Goal: Transaction & Acquisition: Purchase product/service

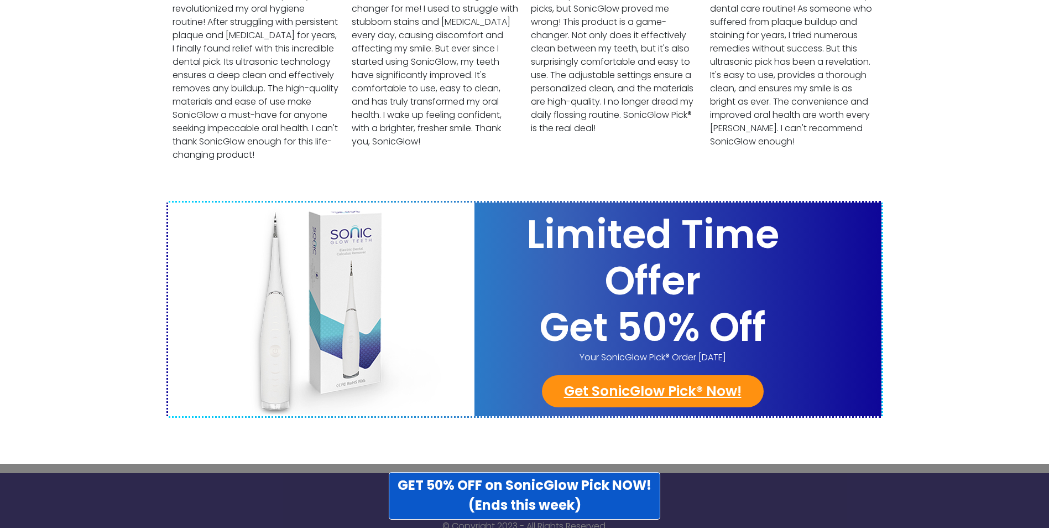
scroll to position [4283, 0]
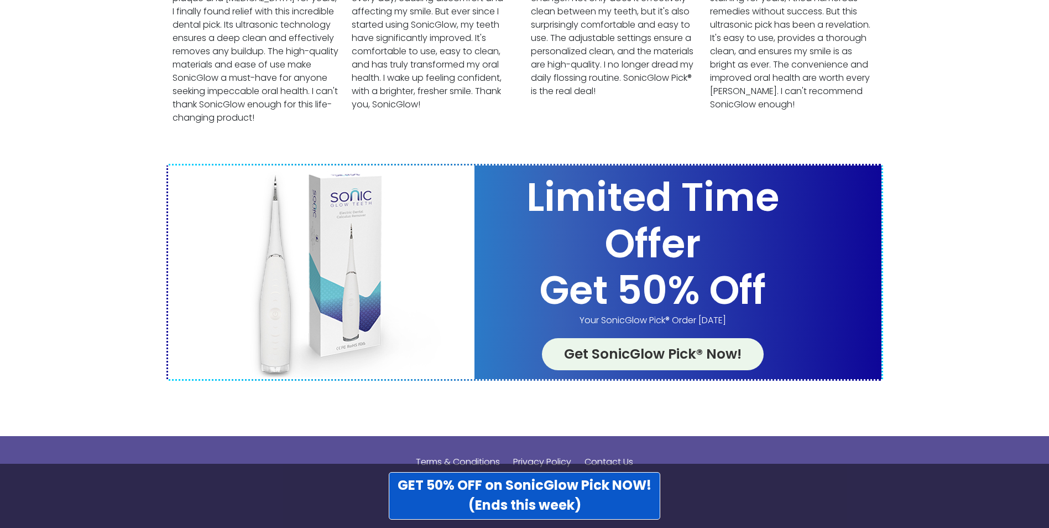
click at [652, 339] on link "Get SonicGlow Pick® Now!" at bounding box center [653, 354] width 222 height 32
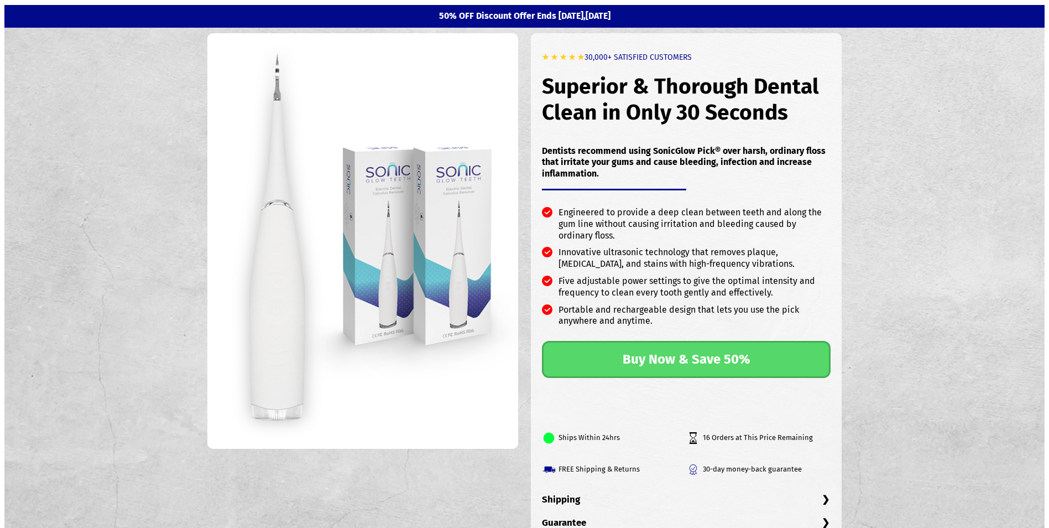
drag, startPoint x: 1049, startPoint y: 53, endPoint x: 1046, endPoint y: 67, distance: 14.5
drag, startPoint x: 1046, startPoint y: 67, endPoint x: 873, endPoint y: 187, distance: 210.6
click at [873, 187] on section "★ ★ ★ ★ ★ 30,000+ SATISFIED CUSTOMERS Superior & Thorough Dental Clean in Only …" at bounding box center [524, 324] width 1040 height 592
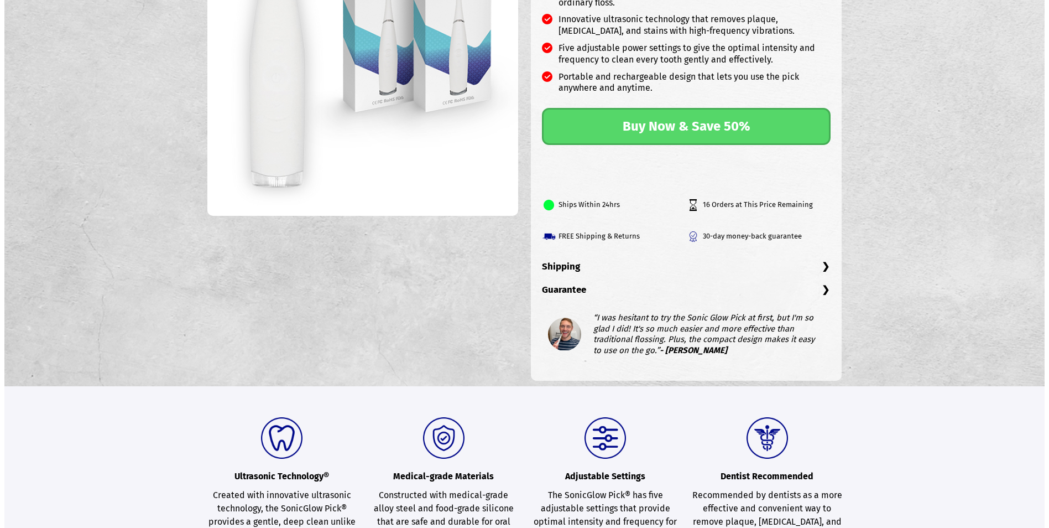
scroll to position [250, 0]
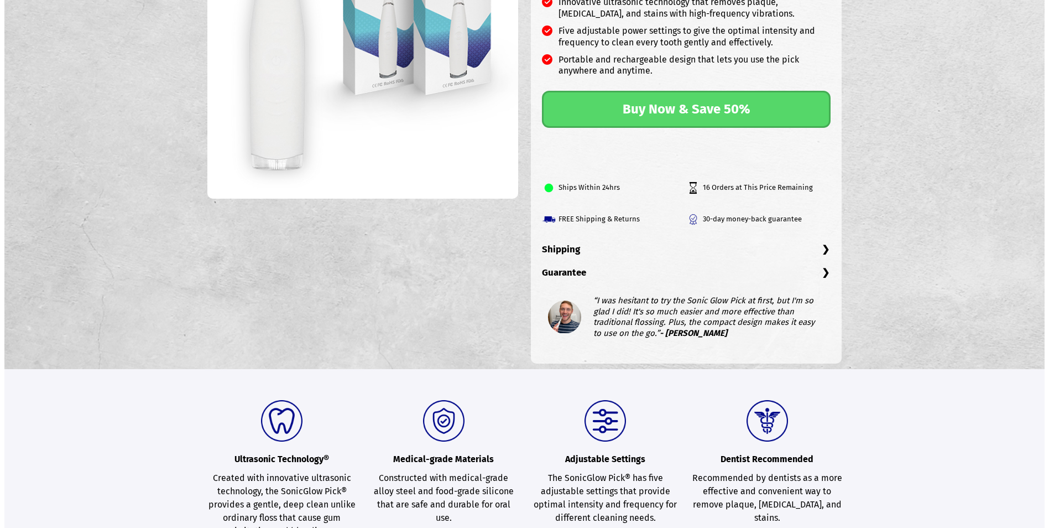
click at [652, 109] on link "Buy Now & Save 50%" at bounding box center [686, 109] width 289 height 37
